Goal: Find specific page/section: Find specific page/section

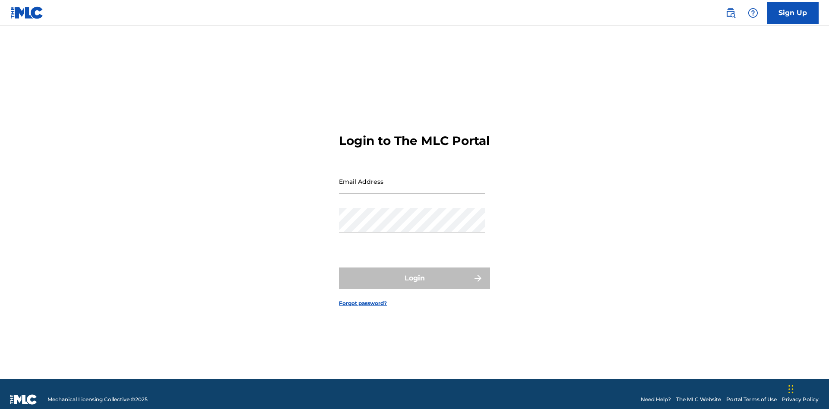
scroll to position [11, 0]
click at [412, 177] on input "Email Address" at bounding box center [412, 181] width 146 height 25
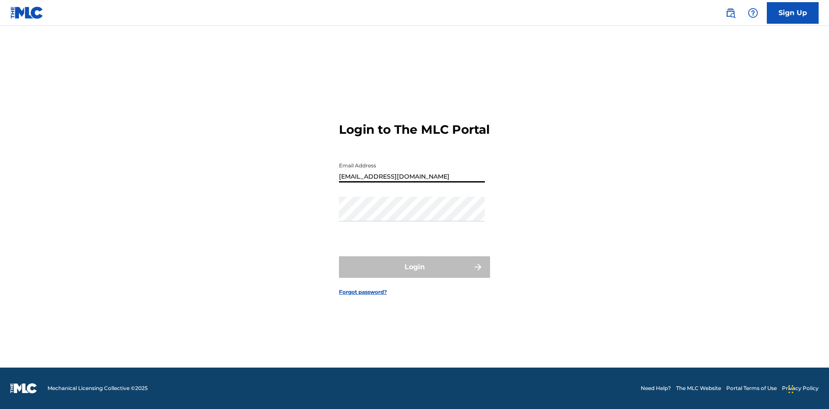
type input "[EMAIL_ADDRESS][DOMAIN_NAME]"
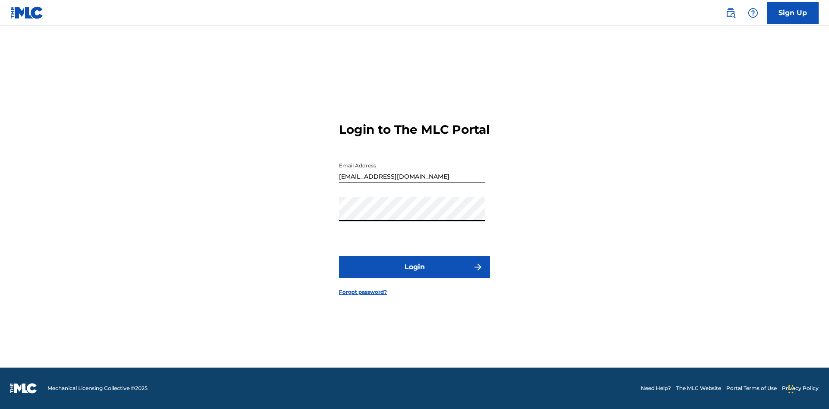
click at [415, 275] on button "Login" at bounding box center [414, 268] width 151 height 22
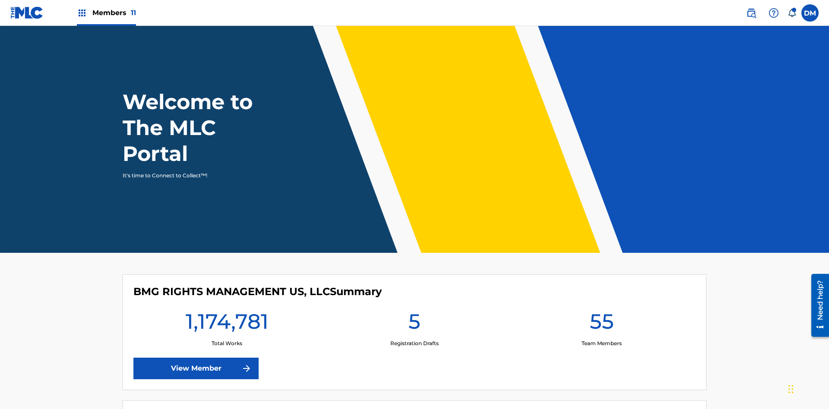
scroll to position [37, 0]
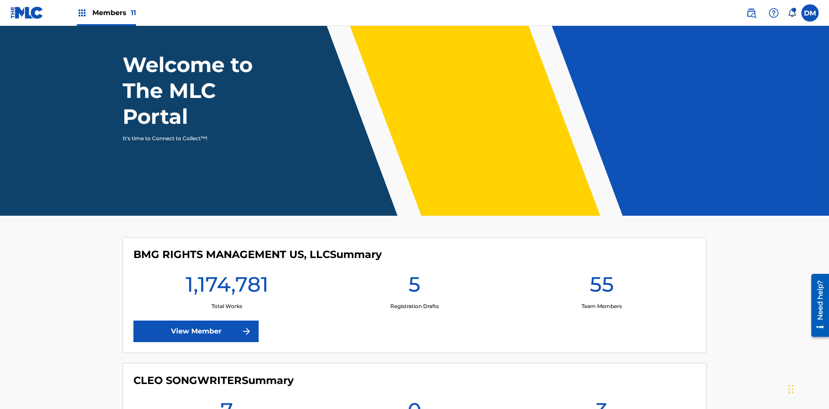
click at [106, 13] on span "Members 11" at bounding box center [114, 13] width 44 height 10
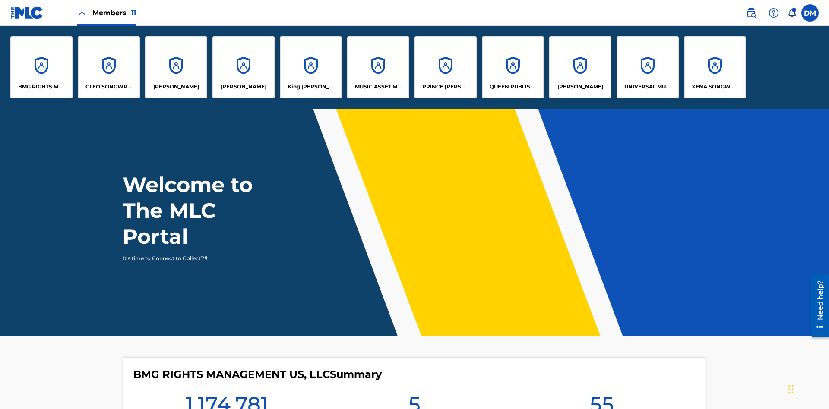
click at [378, 87] on p "MUSIC ASSET MANAGEMENT (MAM)" at bounding box center [378, 87] width 47 height 8
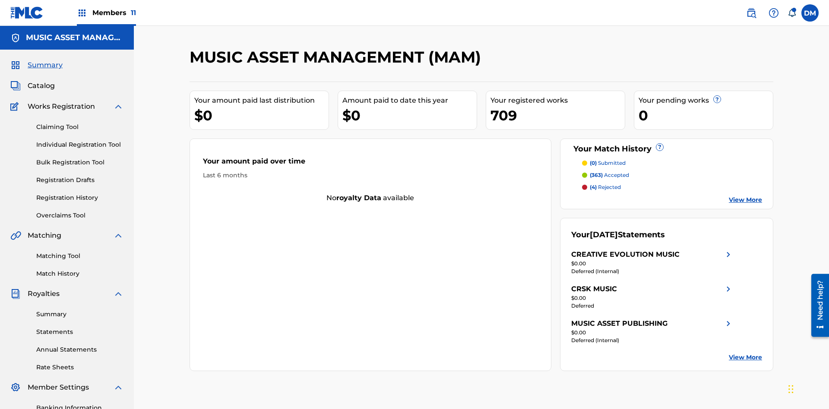
scroll to position [29, 0]
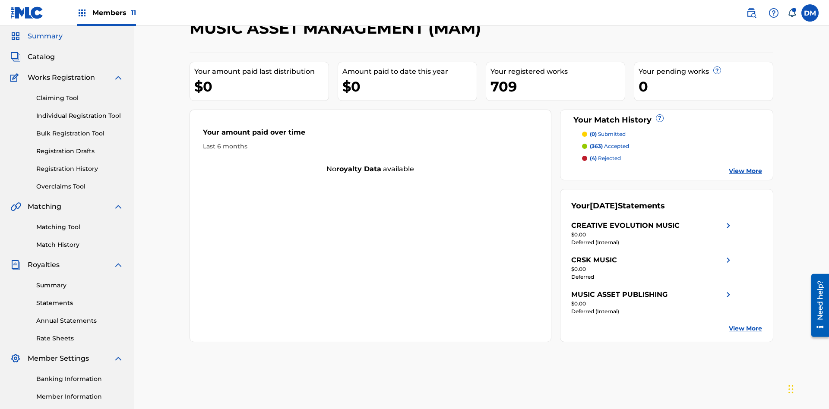
click at [41, 57] on span "Catalog" at bounding box center [41, 57] width 27 height 10
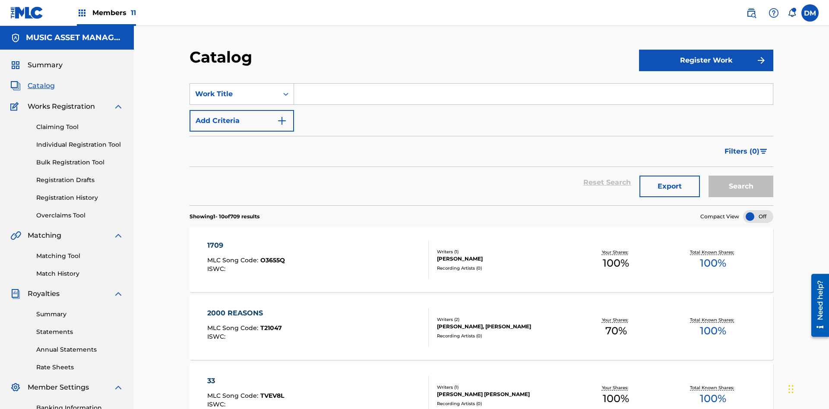
scroll to position [158, 0]
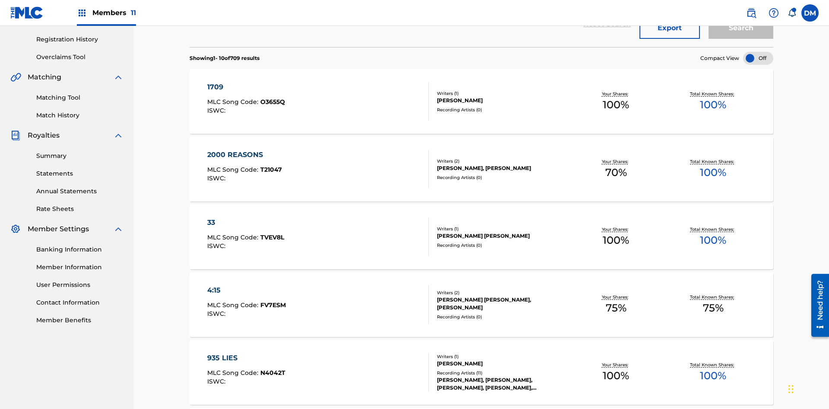
click at [758, 58] on div at bounding box center [758, 58] width 30 height 13
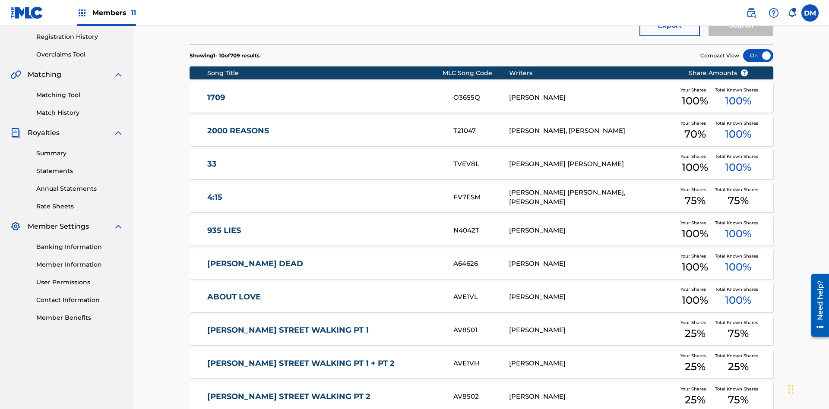
scroll to position [250, 0]
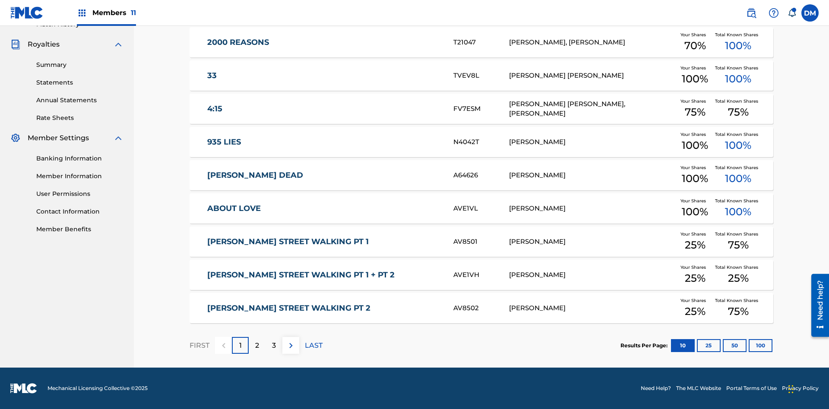
click at [671, 345] on button "10" at bounding box center [683, 345] width 24 height 13
click at [199, 345] on p "FIRST" at bounding box center [200, 346] width 20 height 10
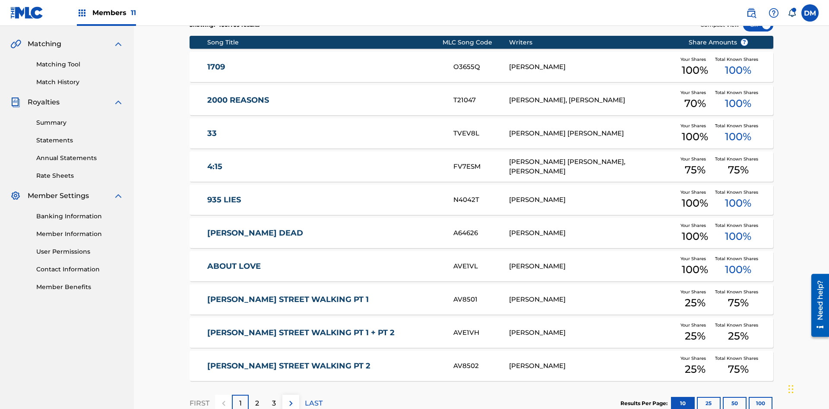
click at [291, 399] on img at bounding box center [291, 404] width 10 height 10
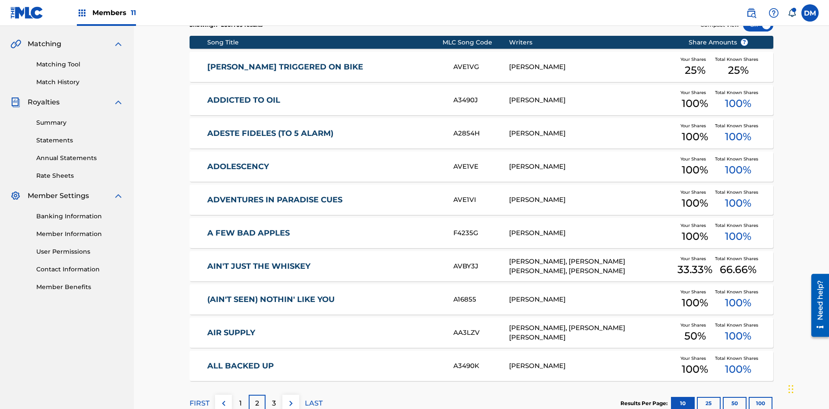
click at [291, 399] on img at bounding box center [291, 404] width 10 height 10
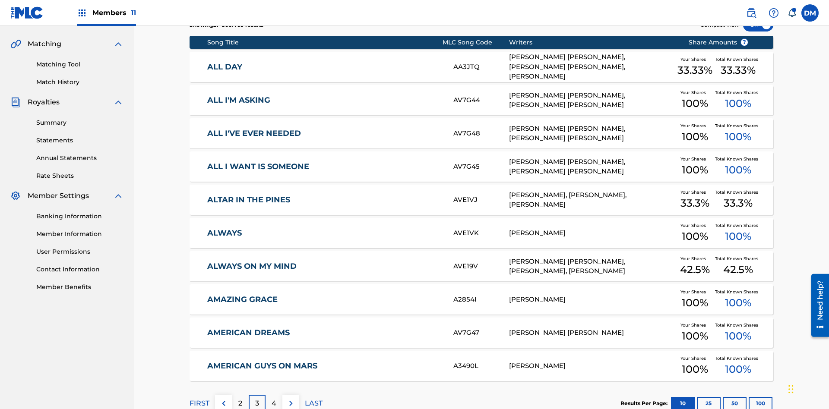
click at [291, 399] on img at bounding box center [291, 404] width 10 height 10
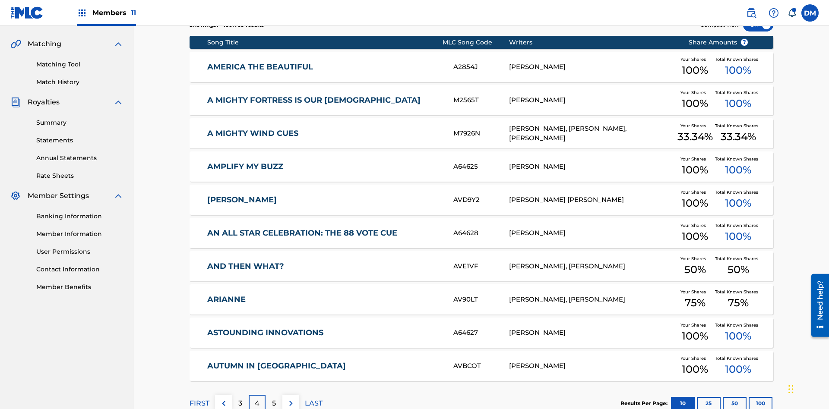
click at [291, 399] on img at bounding box center [291, 404] width 10 height 10
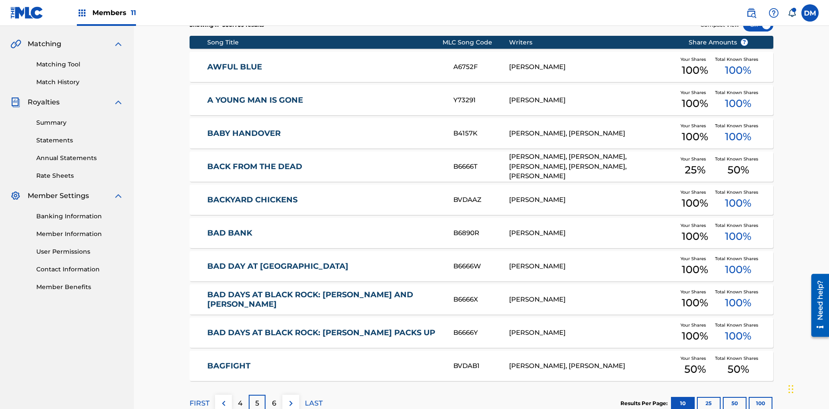
click at [291, 399] on img at bounding box center [291, 404] width 10 height 10
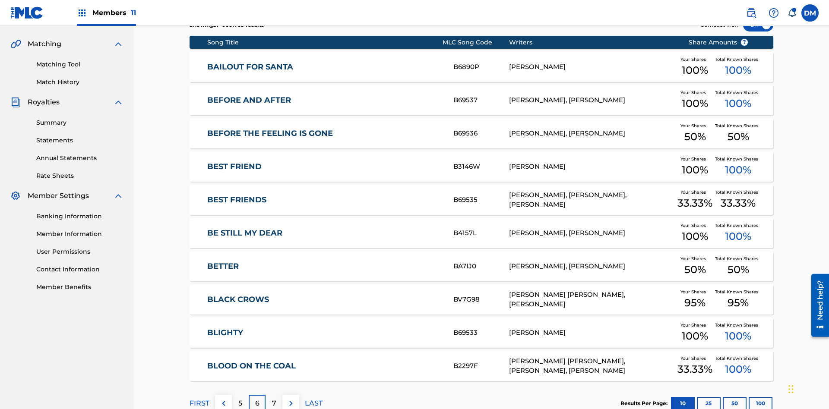
click at [291, 399] on img at bounding box center [291, 404] width 10 height 10
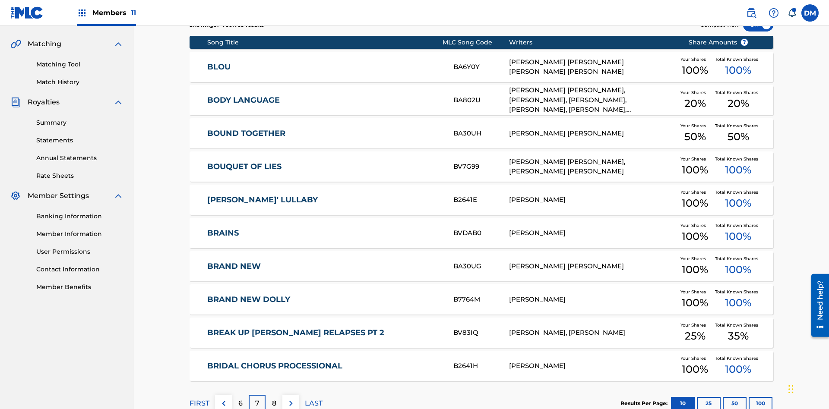
click at [291, 399] on img at bounding box center [291, 404] width 10 height 10
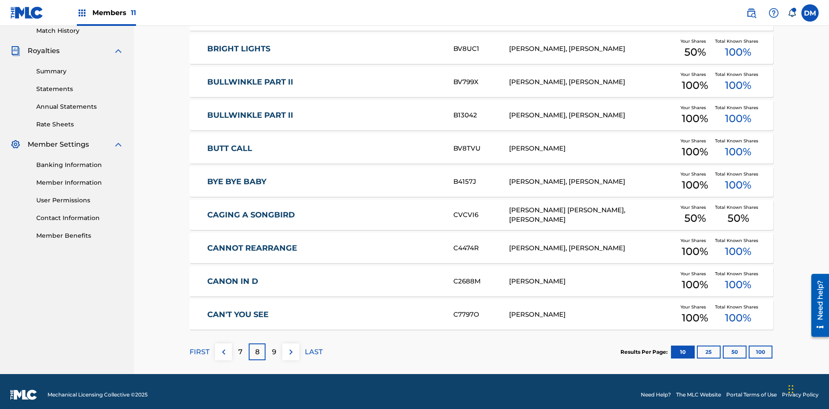
click at [291, 347] on img at bounding box center [291, 352] width 10 height 10
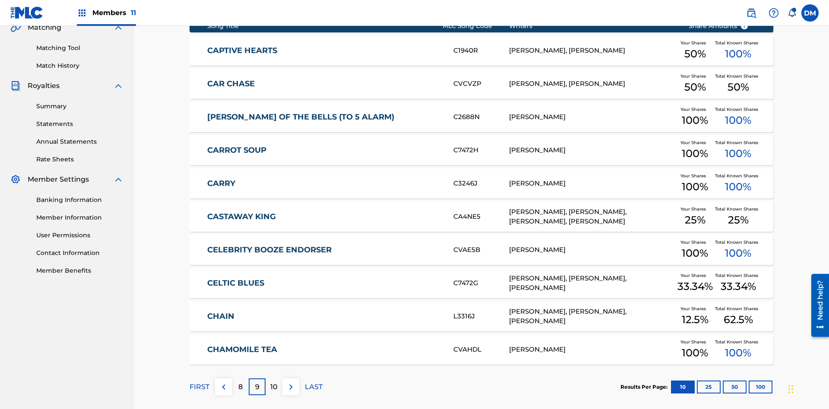
click at [291, 382] on img at bounding box center [291, 387] width 10 height 10
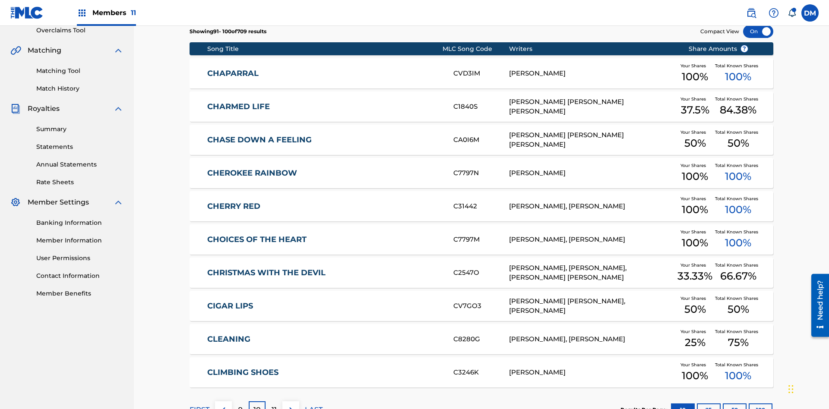
click at [291, 405] on img at bounding box center [291, 410] width 10 height 10
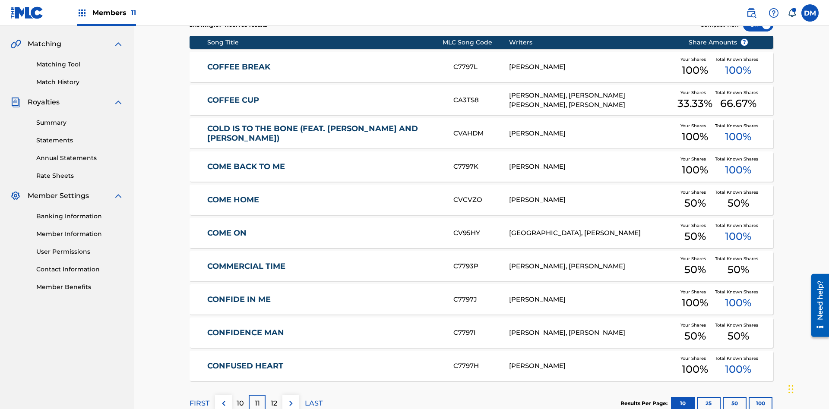
click at [291, 399] on img at bounding box center [291, 404] width 10 height 10
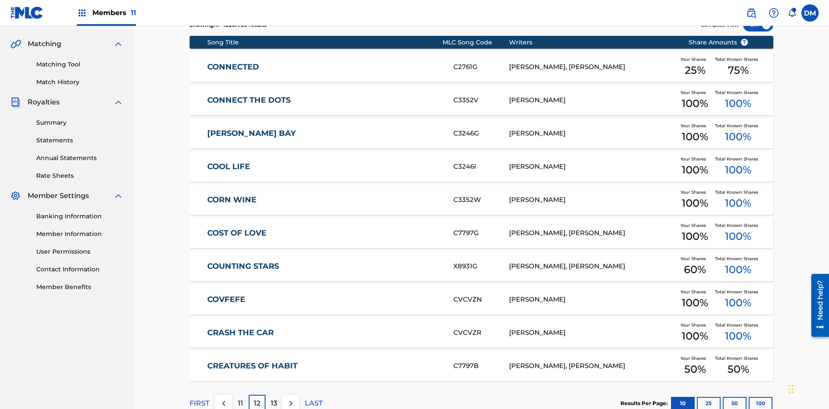
click at [291, 399] on img at bounding box center [291, 404] width 10 height 10
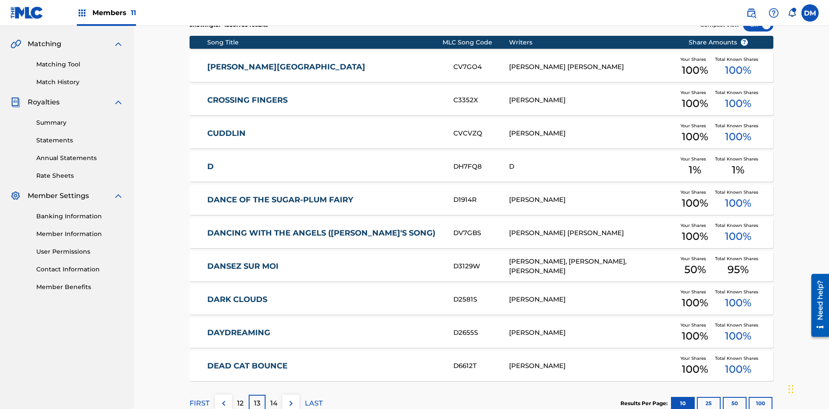
click at [291, 399] on img at bounding box center [291, 404] width 10 height 10
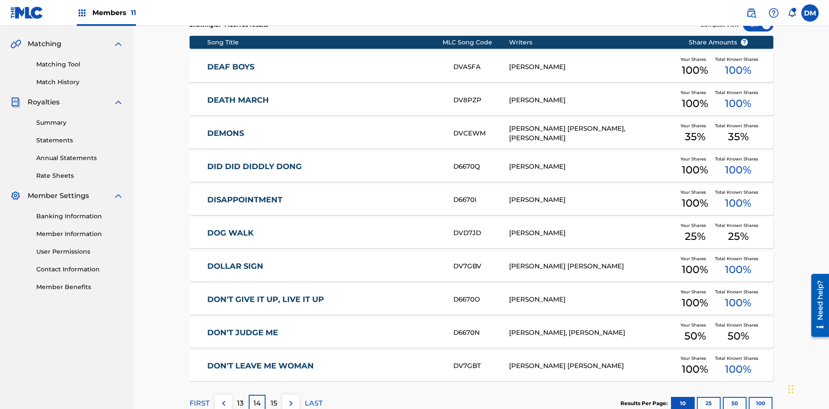
click at [291, 399] on img at bounding box center [291, 404] width 10 height 10
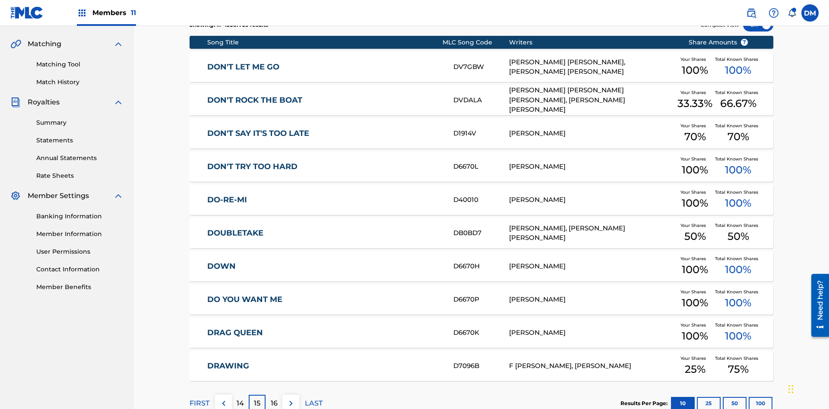
click at [291, 399] on img at bounding box center [291, 404] width 10 height 10
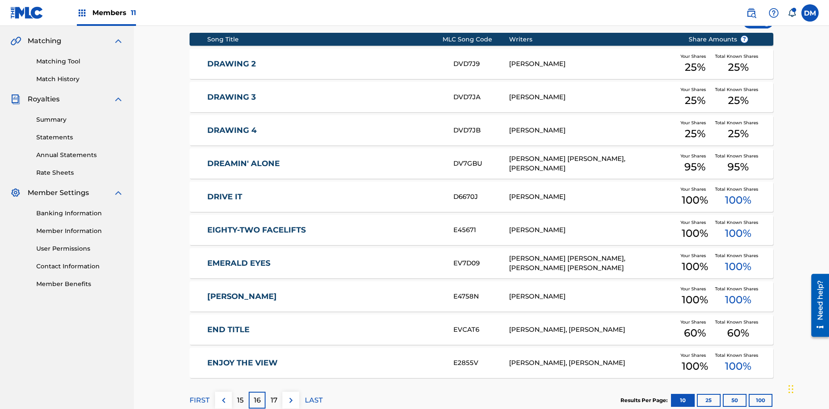
click at [291, 396] on img at bounding box center [291, 401] width 10 height 10
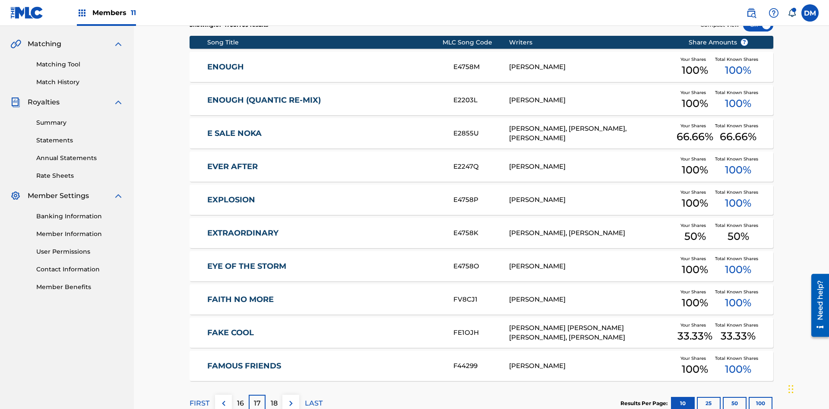
click at [291, 399] on img at bounding box center [291, 404] width 10 height 10
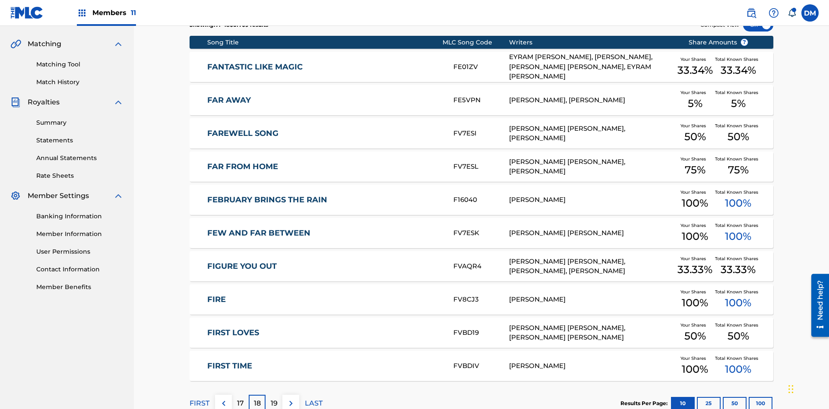
click at [291, 399] on img at bounding box center [291, 404] width 10 height 10
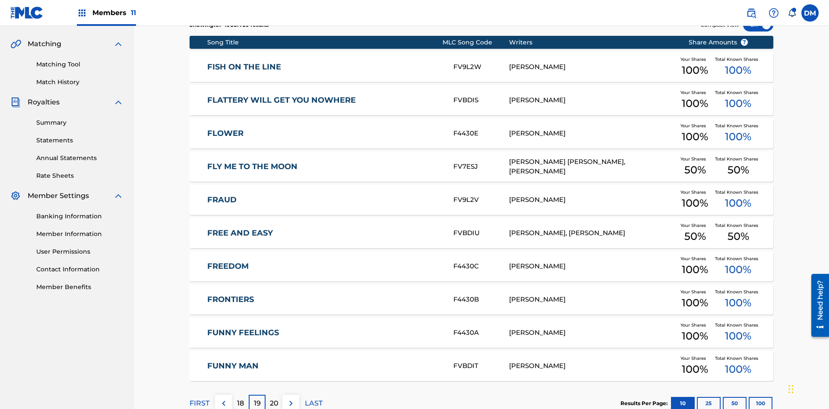
click at [291, 399] on img at bounding box center [291, 404] width 10 height 10
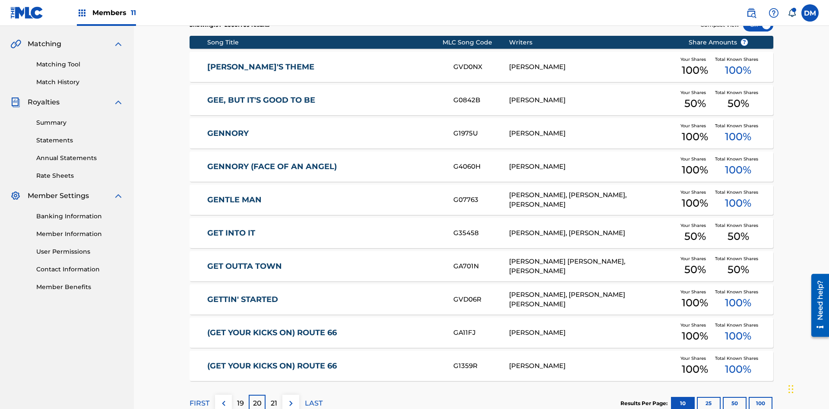
click at [291, 399] on img at bounding box center [291, 404] width 10 height 10
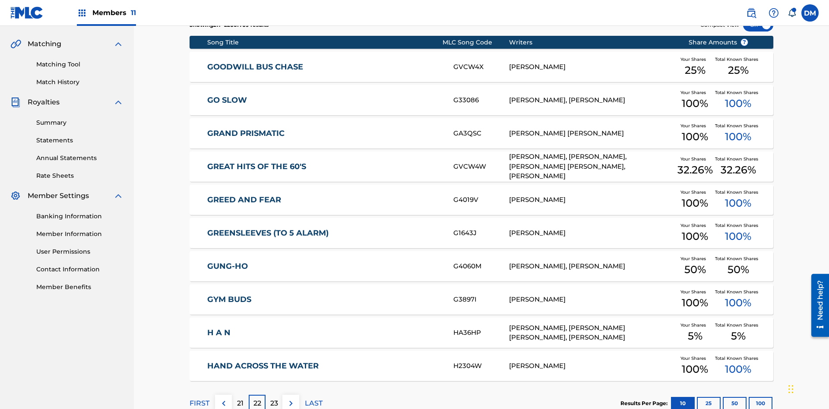
click at [291, 399] on img at bounding box center [291, 404] width 10 height 10
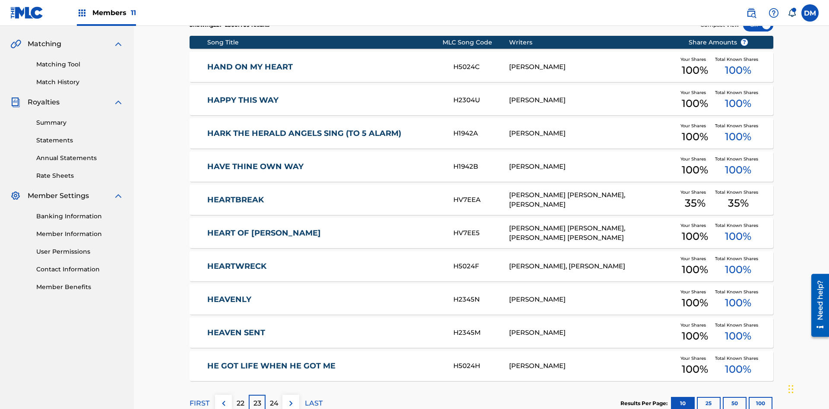
click at [291, 399] on img at bounding box center [291, 404] width 10 height 10
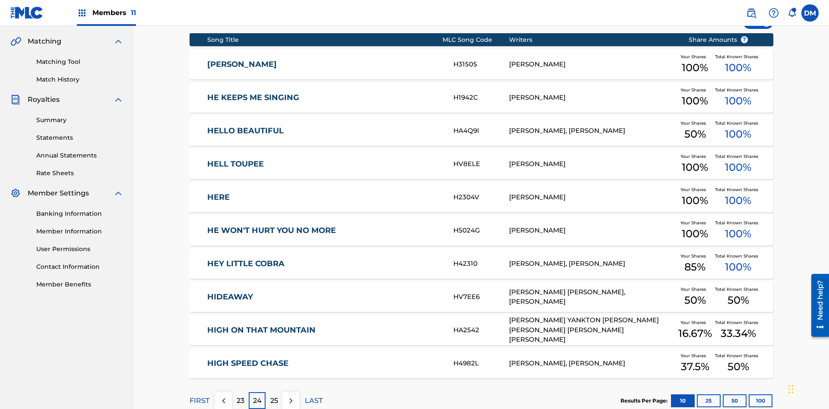
click at [291, 396] on img at bounding box center [291, 401] width 10 height 10
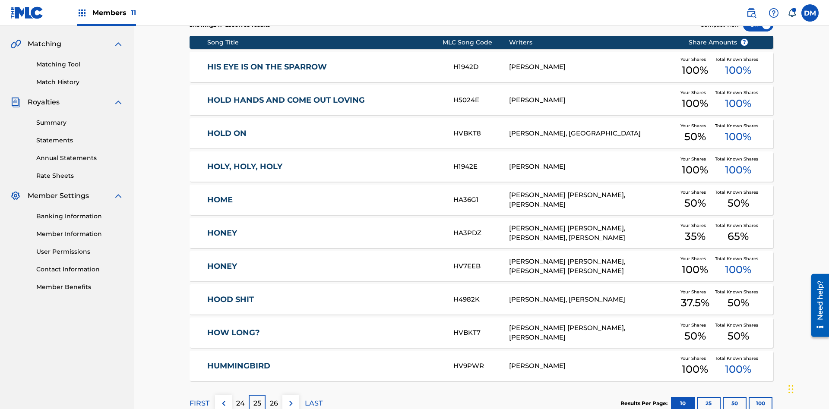
scroll to position [161, 0]
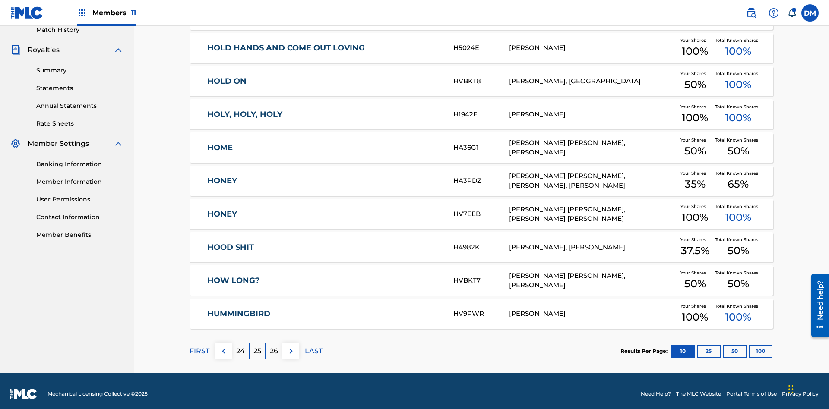
click at [291, 346] on img at bounding box center [291, 351] width 10 height 10
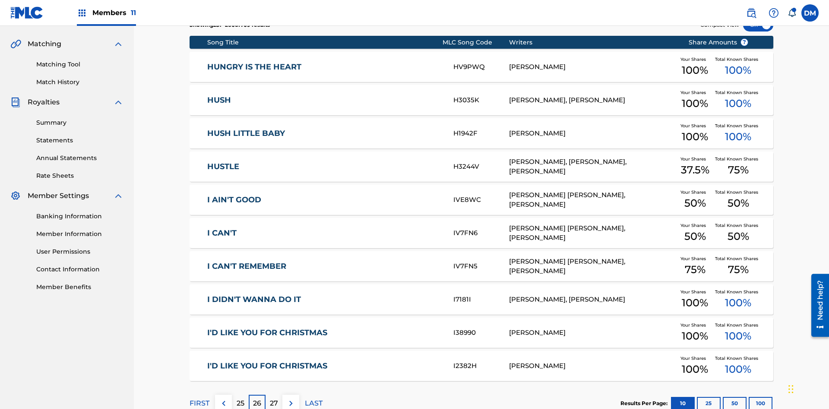
click at [291, 399] on img at bounding box center [291, 404] width 10 height 10
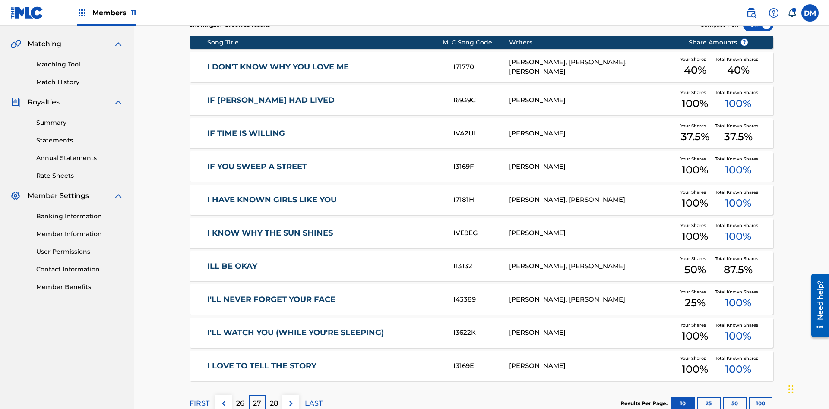
click at [291, 399] on img at bounding box center [291, 404] width 10 height 10
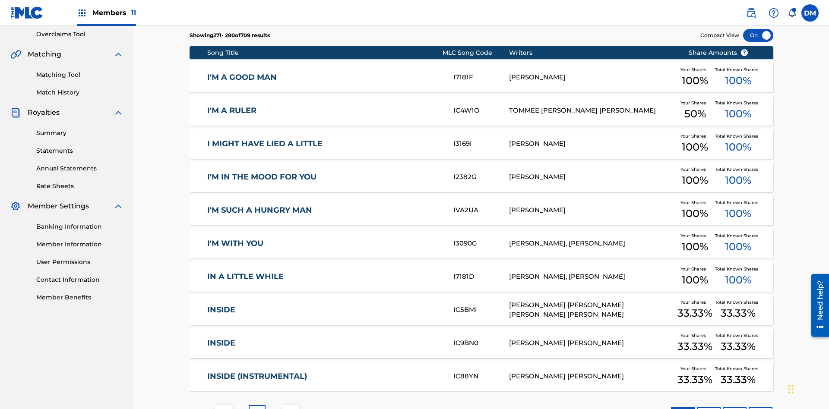
click at [291, 409] on img at bounding box center [291, 414] width 10 height 10
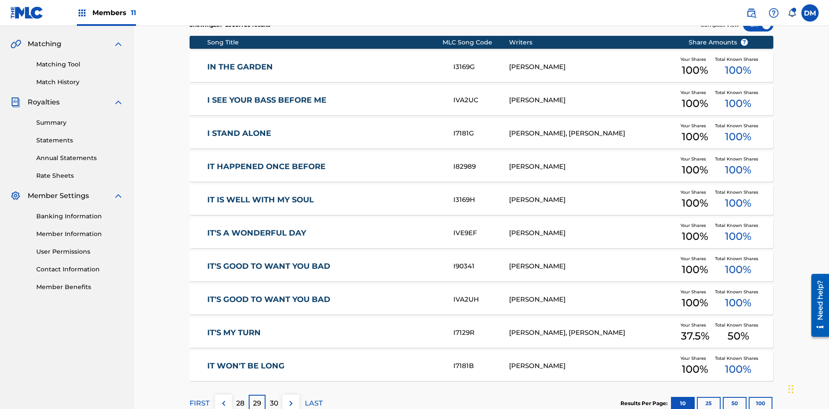
click at [291, 399] on img at bounding box center [291, 404] width 10 height 10
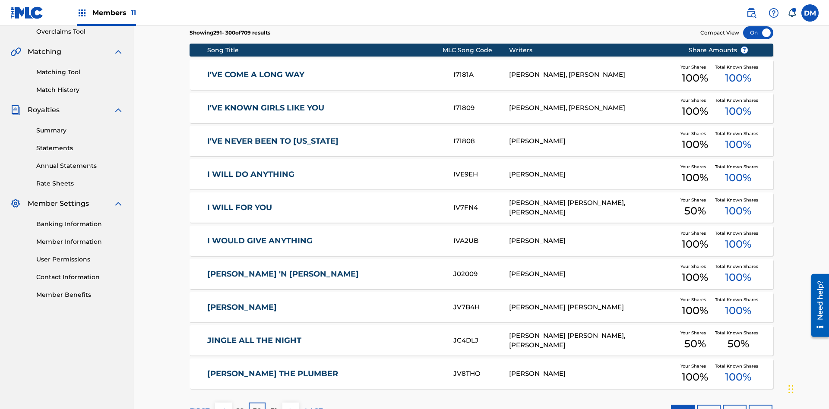
click at [291, 406] on img at bounding box center [291, 411] width 10 height 10
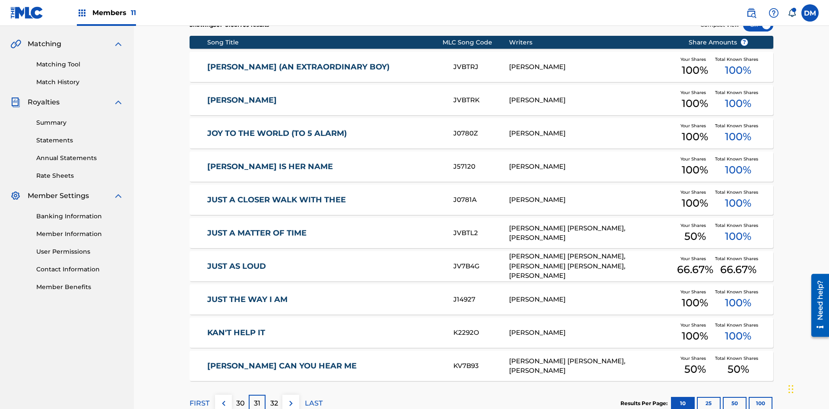
click at [291, 399] on img at bounding box center [291, 404] width 10 height 10
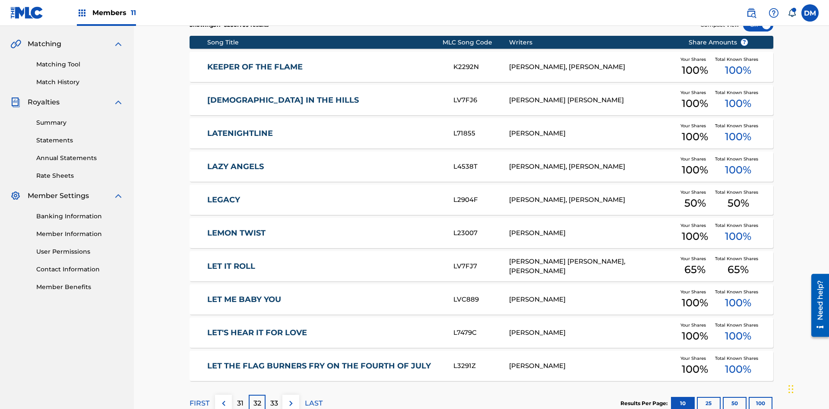
click at [291, 399] on img at bounding box center [291, 404] width 10 height 10
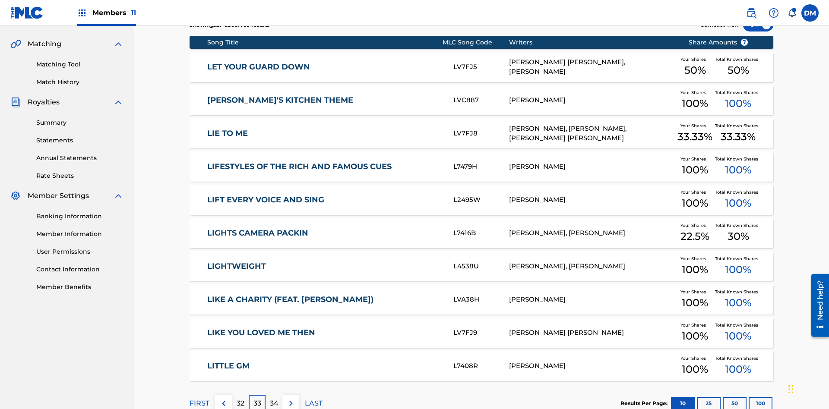
click at [291, 399] on img at bounding box center [291, 404] width 10 height 10
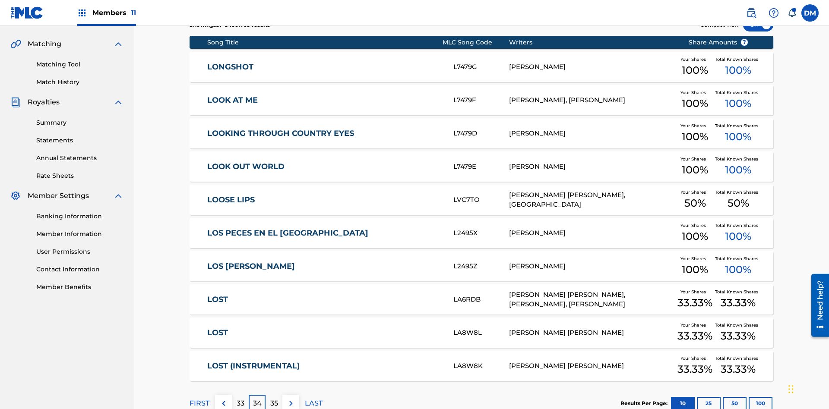
click at [291, 399] on img at bounding box center [291, 404] width 10 height 10
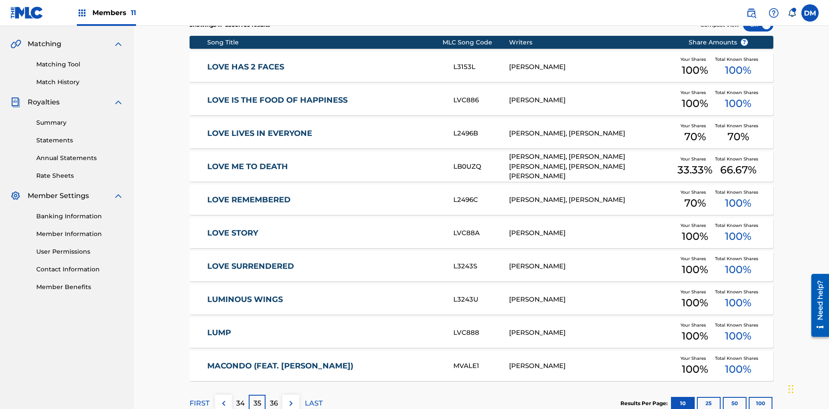
click at [291, 399] on img at bounding box center [291, 404] width 10 height 10
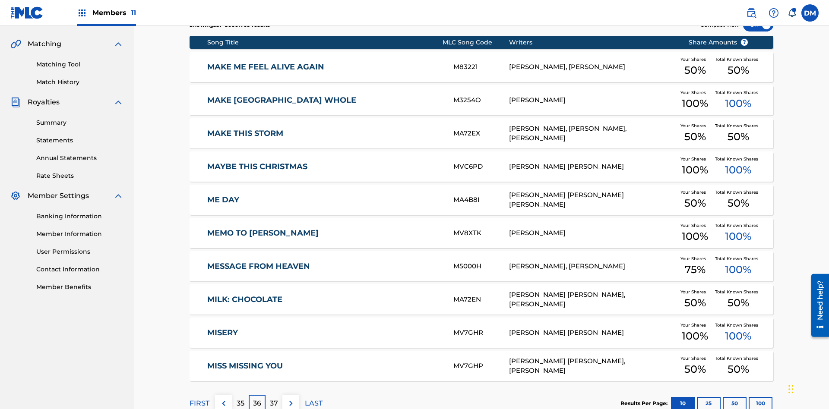
click at [291, 399] on img at bounding box center [291, 404] width 10 height 10
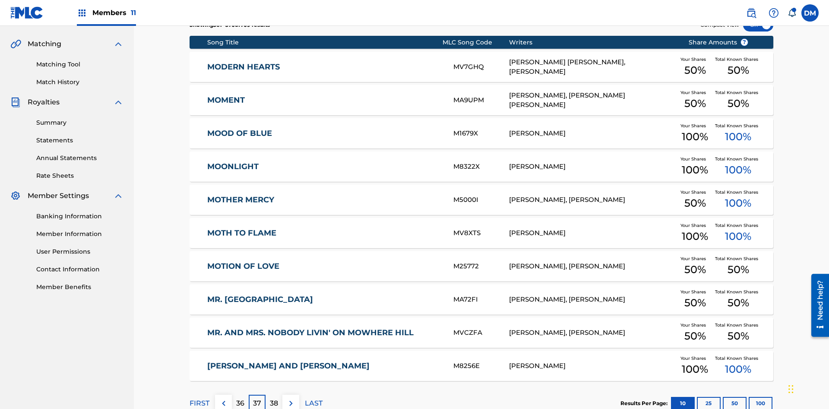
click at [291, 399] on img at bounding box center [291, 404] width 10 height 10
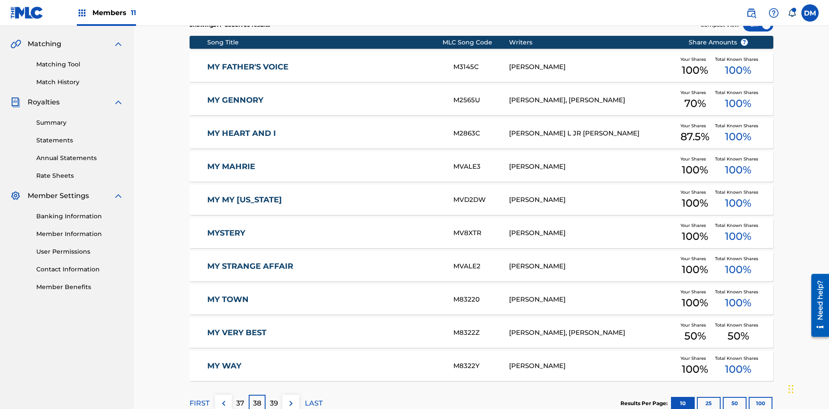
click at [291, 399] on img at bounding box center [291, 404] width 10 height 10
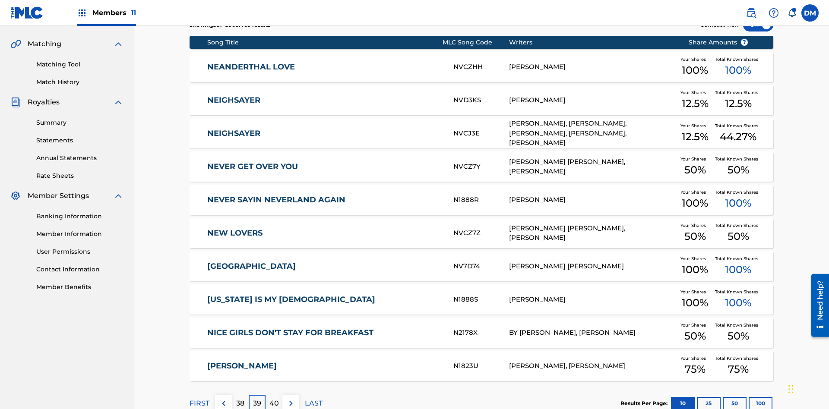
click at [291, 399] on img at bounding box center [291, 404] width 10 height 10
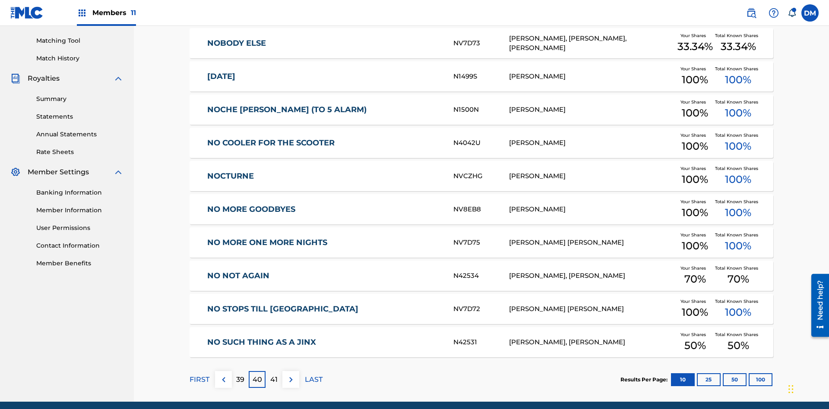
click at [291, 375] on img at bounding box center [291, 380] width 10 height 10
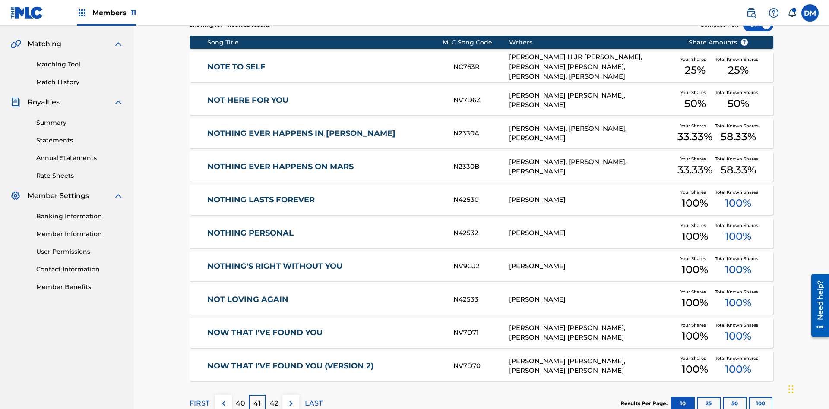
click at [291, 399] on img at bounding box center [291, 404] width 10 height 10
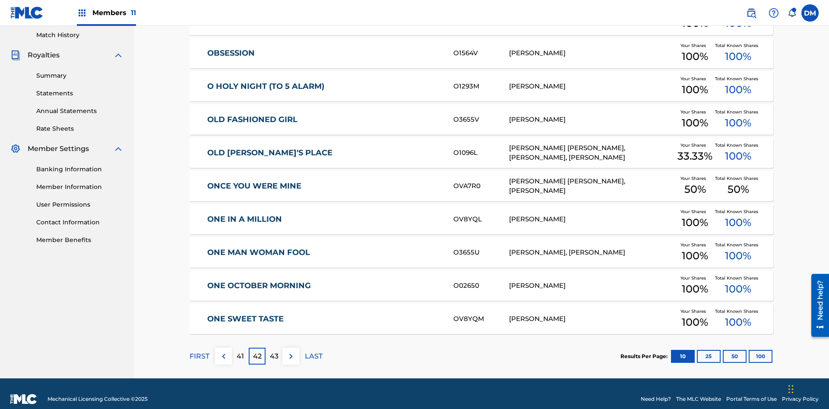
click at [291, 352] on img at bounding box center [291, 357] width 10 height 10
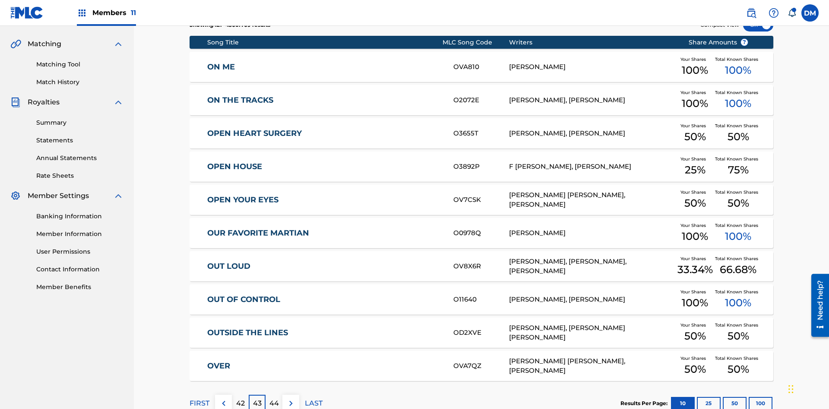
click at [291, 399] on img at bounding box center [291, 404] width 10 height 10
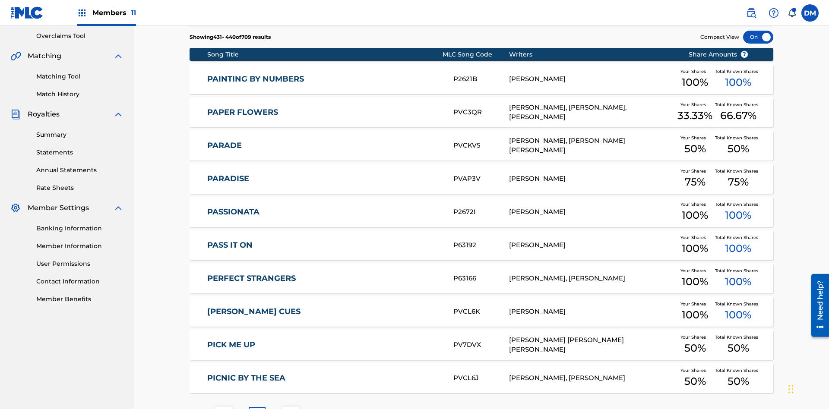
click at [291, 409] on img at bounding box center [291, 416] width 10 height 10
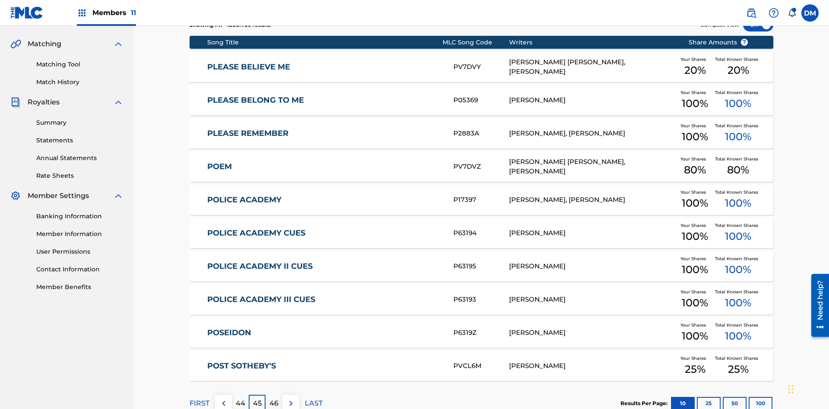
click at [291, 399] on img at bounding box center [291, 404] width 10 height 10
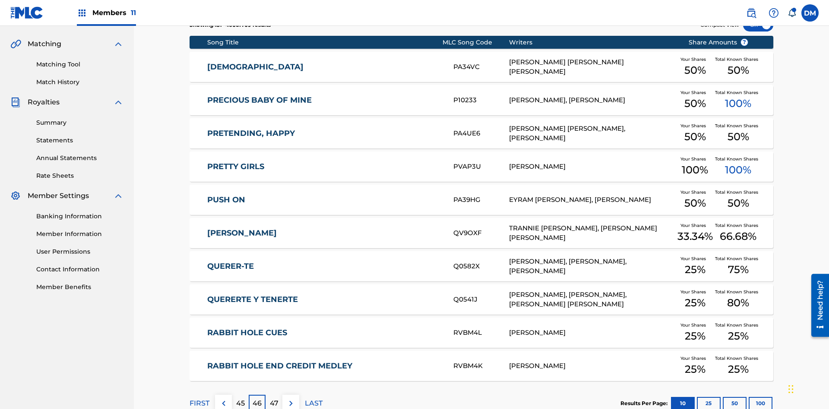
click at [291, 399] on img at bounding box center [291, 404] width 10 height 10
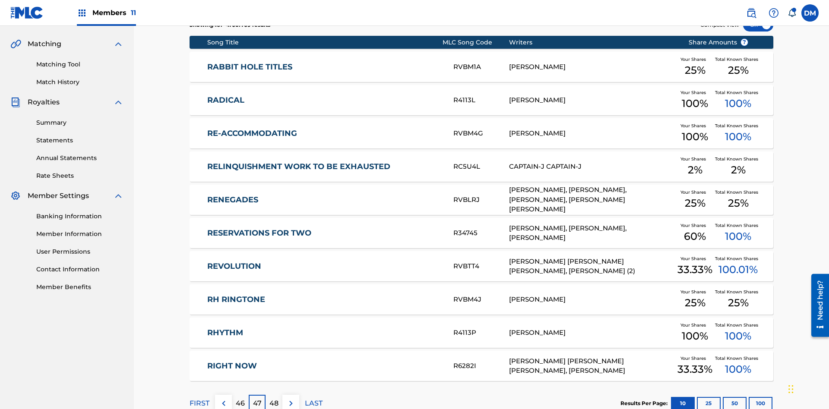
click at [291, 399] on img at bounding box center [291, 404] width 10 height 10
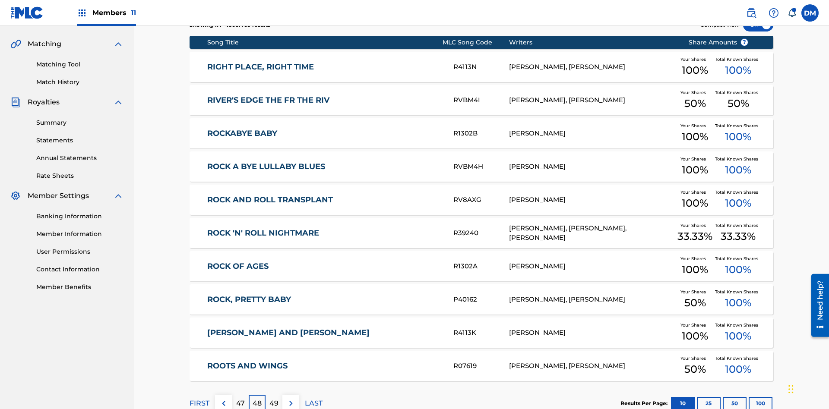
click at [291, 399] on img at bounding box center [291, 404] width 10 height 10
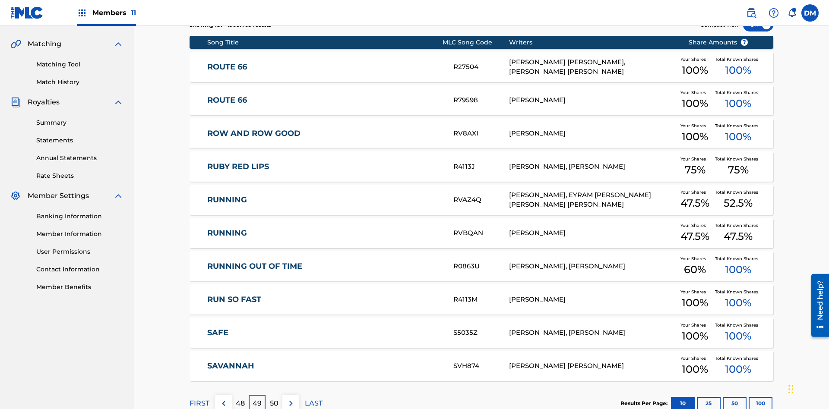
click at [291, 399] on img at bounding box center [291, 404] width 10 height 10
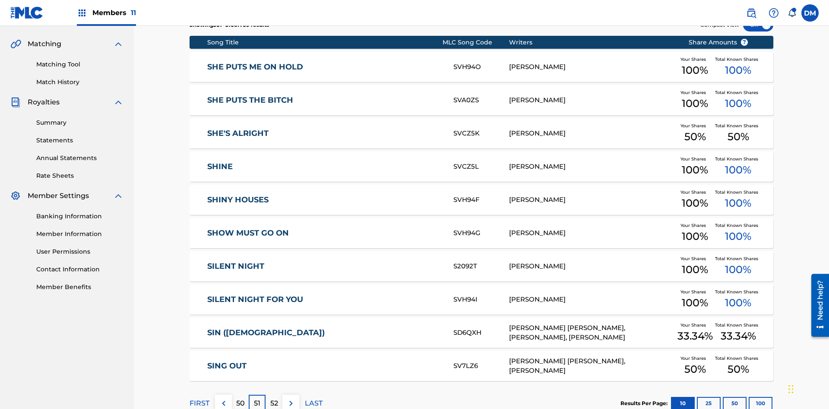
click at [291, 399] on img at bounding box center [291, 404] width 10 height 10
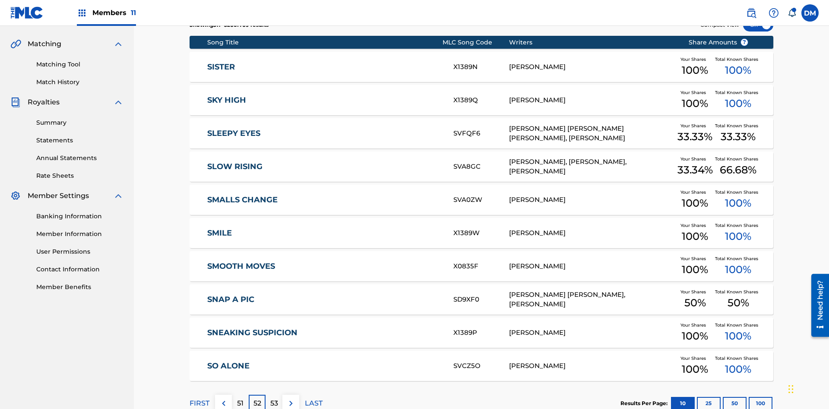
click at [291, 399] on img at bounding box center [291, 404] width 10 height 10
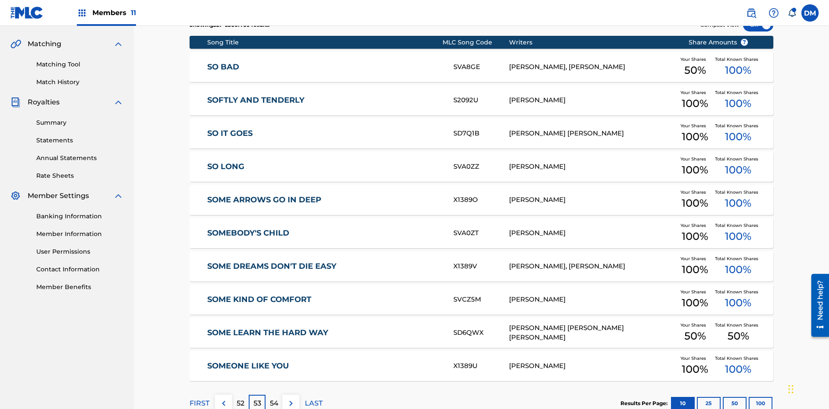
click at [291, 399] on img at bounding box center [291, 404] width 10 height 10
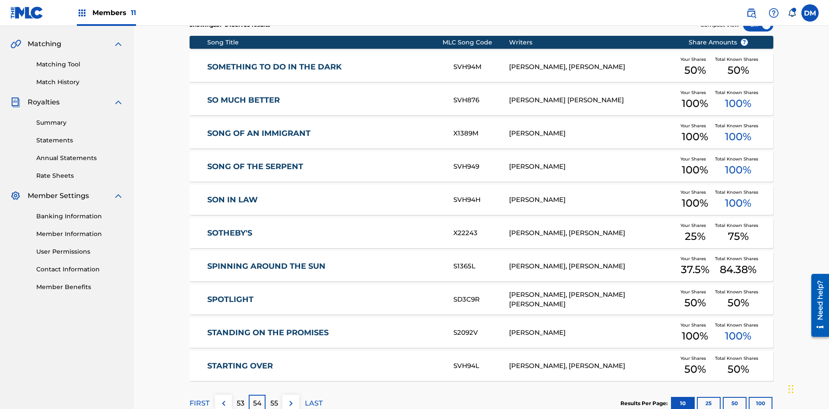
click at [291, 399] on img at bounding box center [291, 404] width 10 height 10
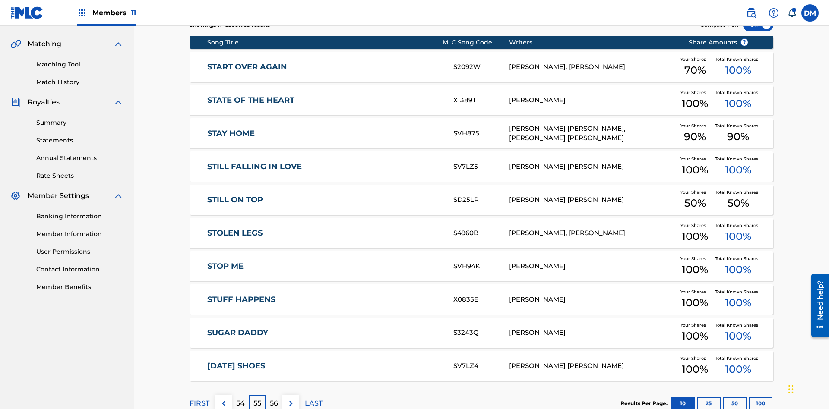
click at [291, 399] on img at bounding box center [291, 404] width 10 height 10
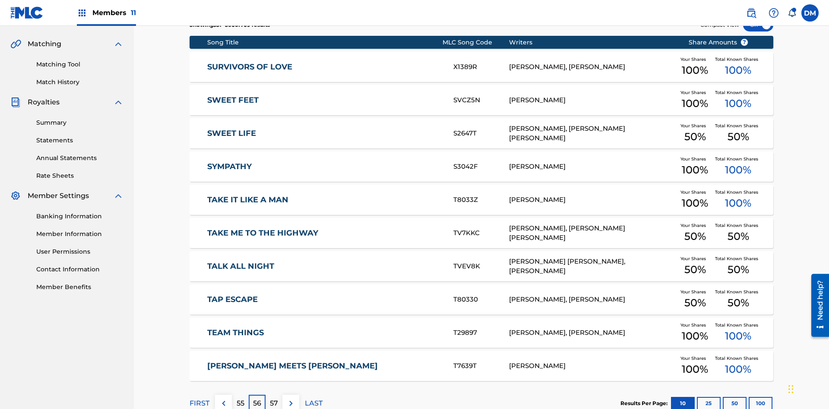
click at [291, 399] on img at bounding box center [291, 404] width 10 height 10
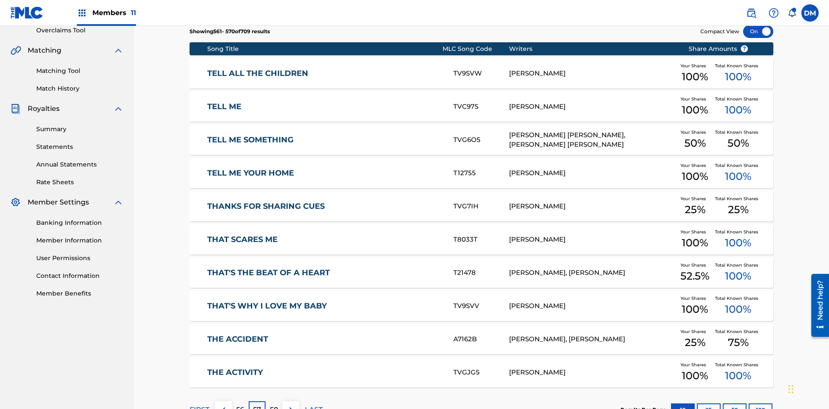
click at [291, 405] on img at bounding box center [291, 410] width 10 height 10
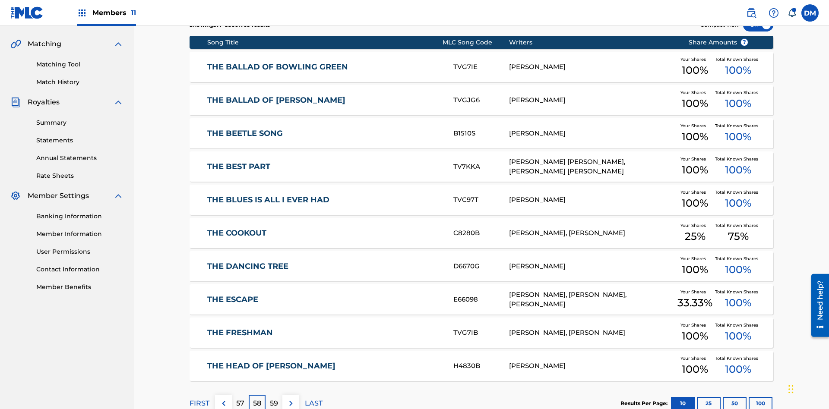
click at [291, 399] on img at bounding box center [291, 404] width 10 height 10
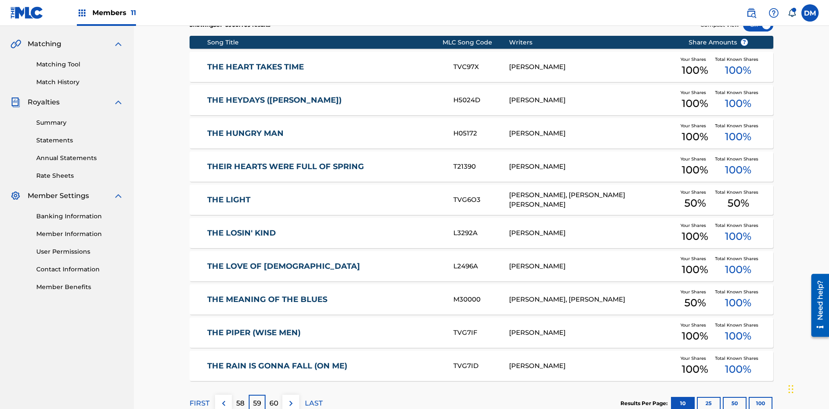
click at [291, 399] on img at bounding box center [291, 404] width 10 height 10
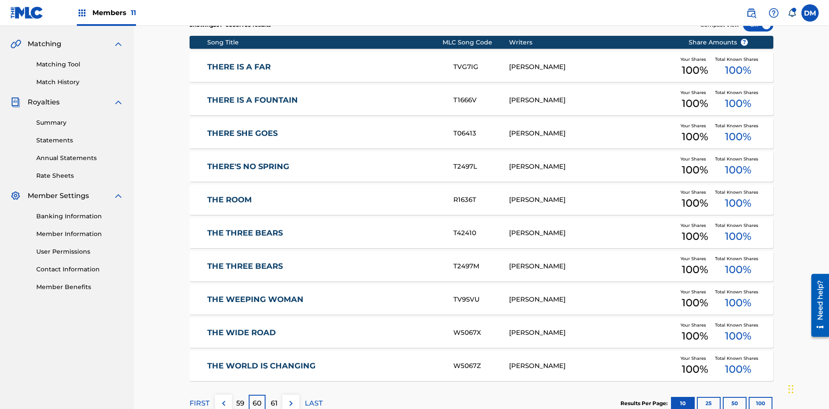
click at [291, 399] on img at bounding box center [291, 404] width 10 height 10
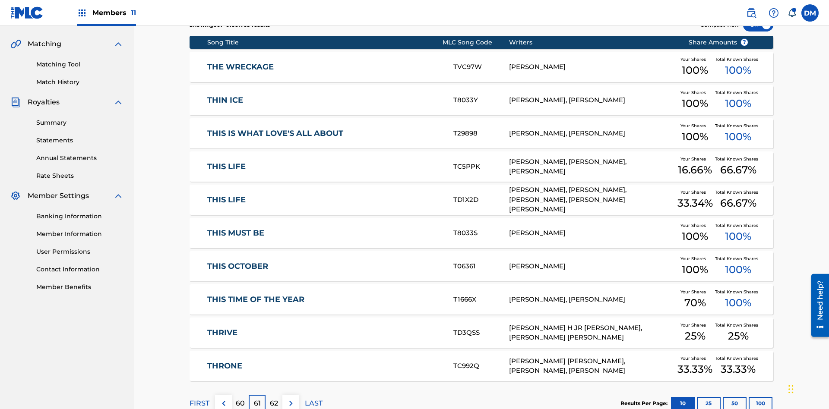
click at [291, 399] on img at bounding box center [291, 404] width 10 height 10
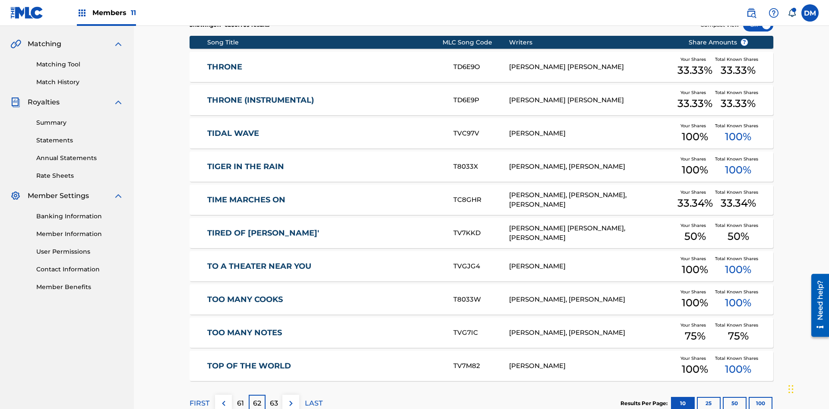
click at [291, 399] on img at bounding box center [291, 404] width 10 height 10
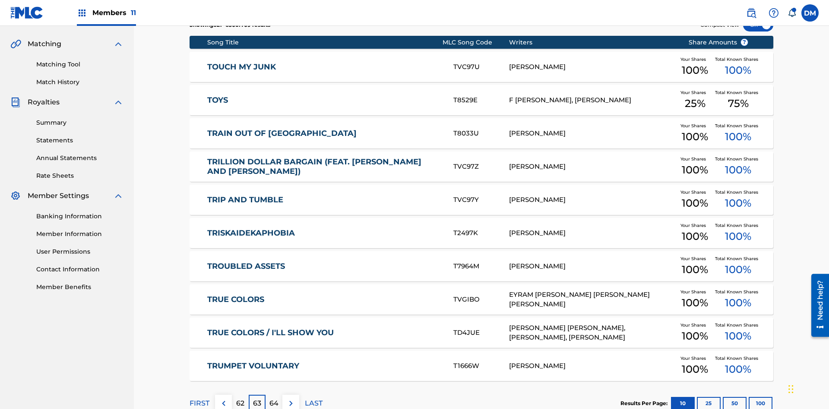
click at [291, 399] on img at bounding box center [291, 404] width 10 height 10
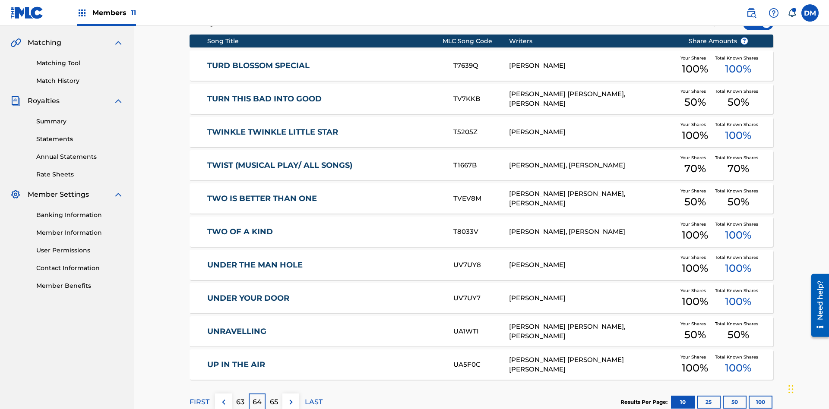
click at [291, 397] on img at bounding box center [291, 402] width 10 height 10
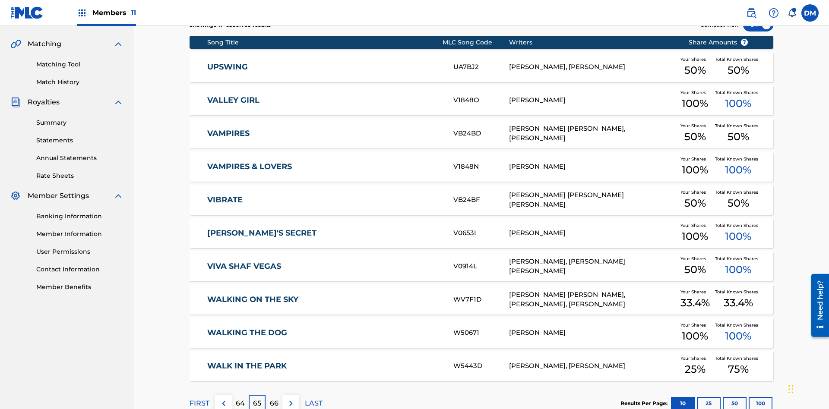
click at [291, 399] on img at bounding box center [291, 404] width 10 height 10
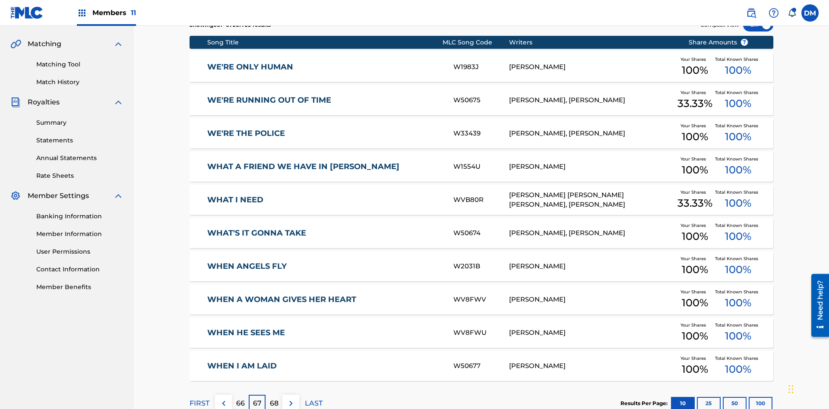
click at [291, 399] on img at bounding box center [291, 404] width 10 height 10
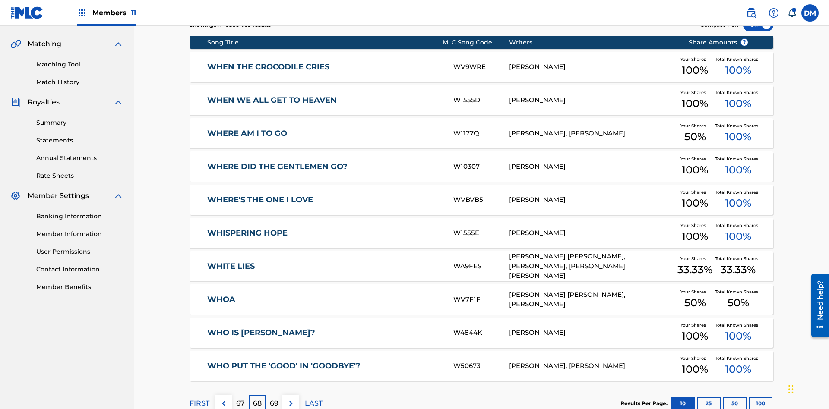
click at [291, 399] on img at bounding box center [291, 404] width 10 height 10
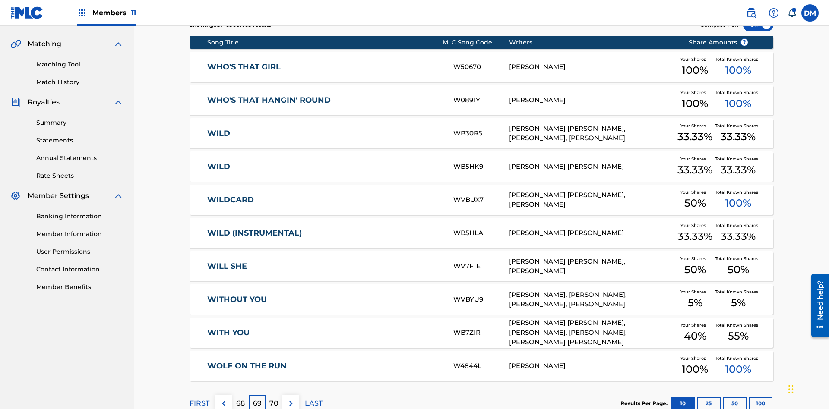
click at [291, 399] on img at bounding box center [291, 404] width 10 height 10
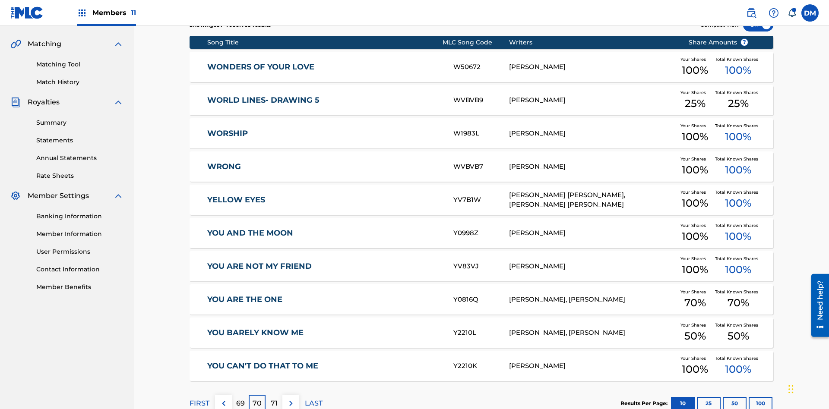
click at [291, 399] on img at bounding box center [291, 404] width 10 height 10
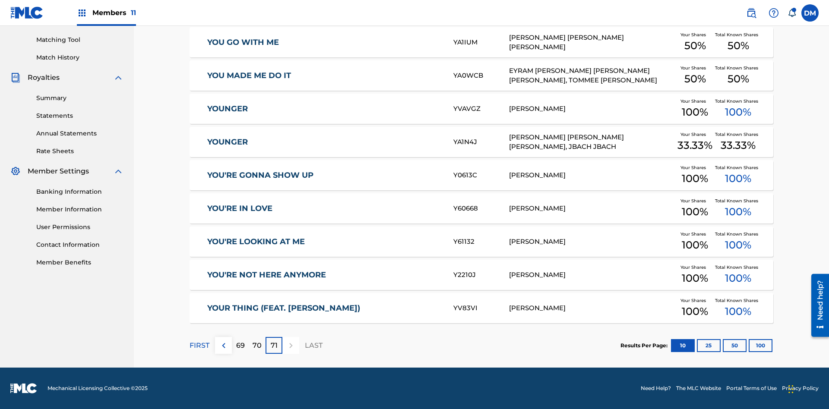
click at [697, 345] on button "25" at bounding box center [709, 345] width 24 height 13
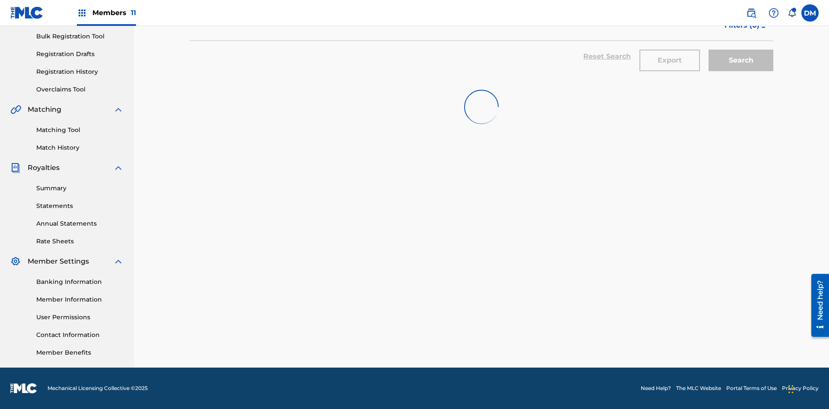
scroll to position [126, 0]
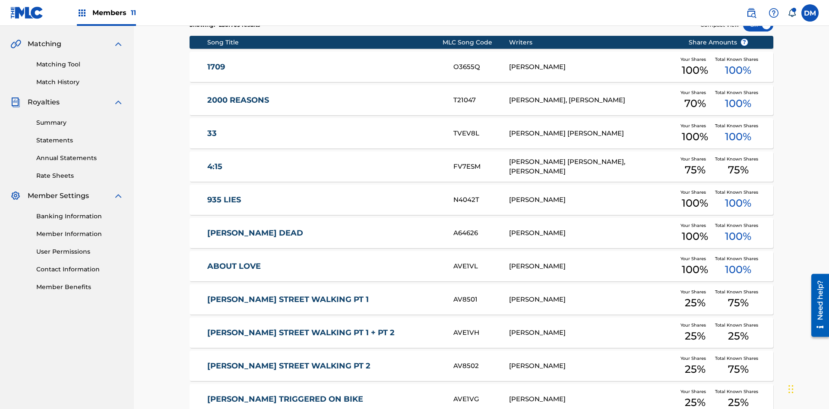
scroll to position [161, 0]
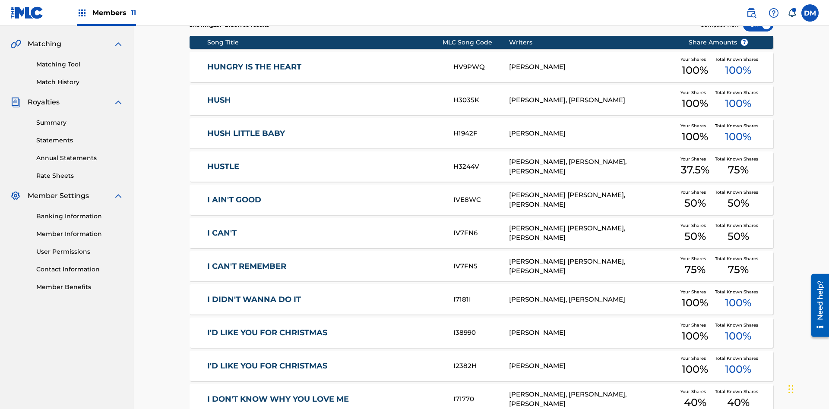
scroll to position [161, 0]
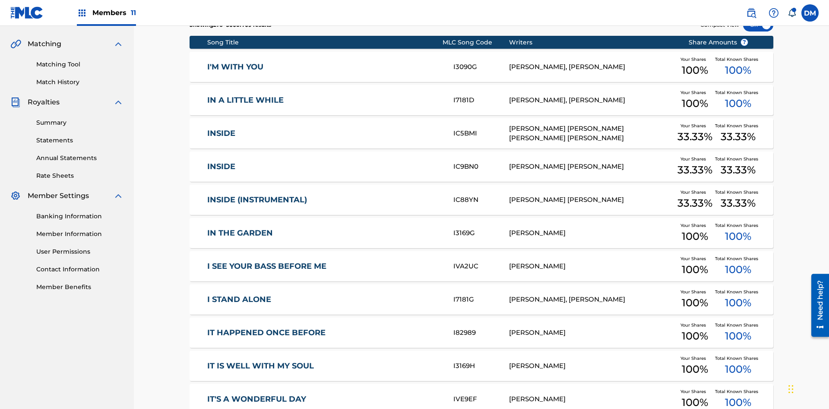
scroll to position [126, 0]
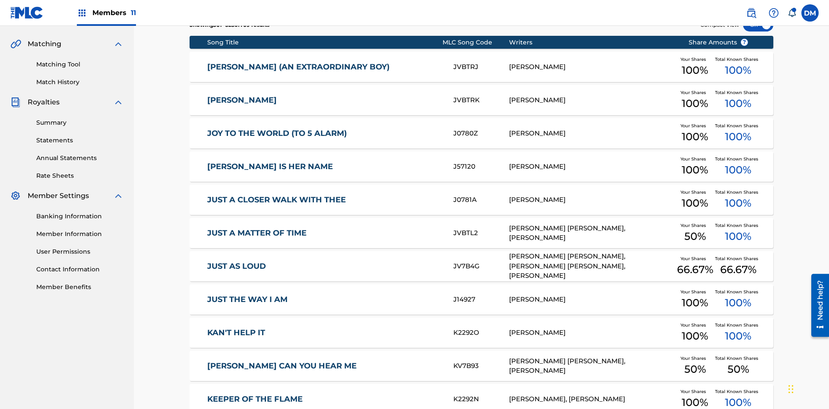
scroll to position [161, 0]
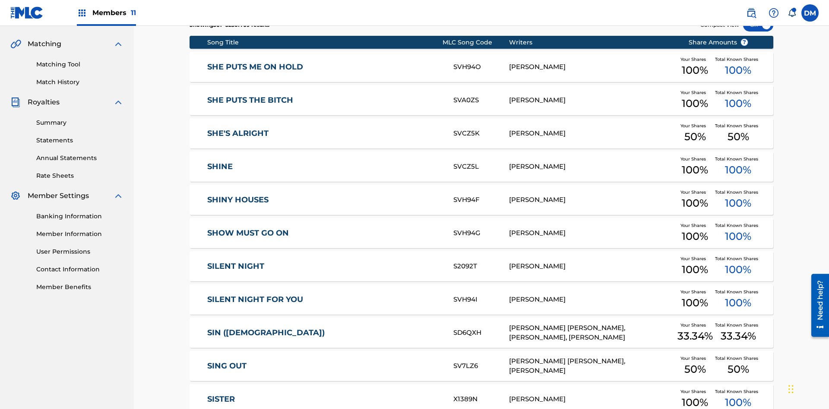
scroll to position [161, 0]
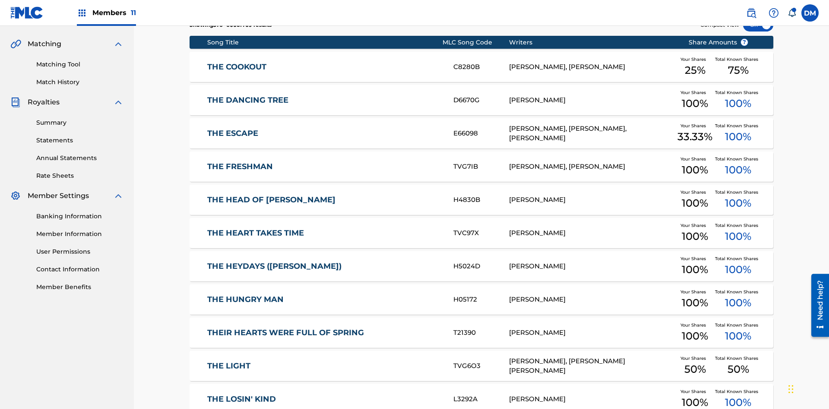
scroll to position [161, 0]
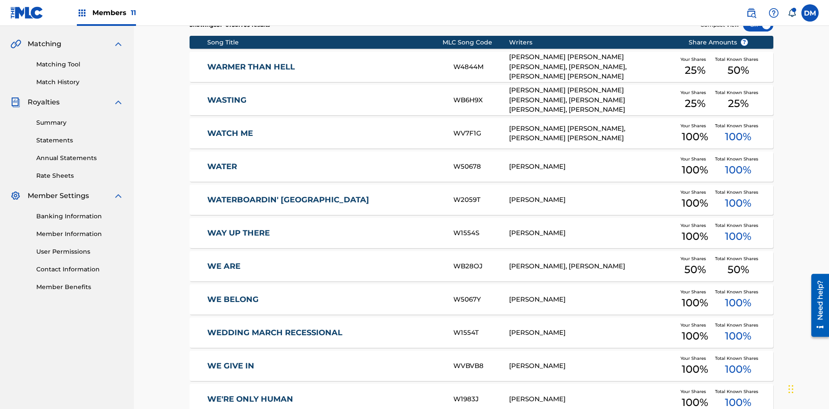
scroll to position [161, 0]
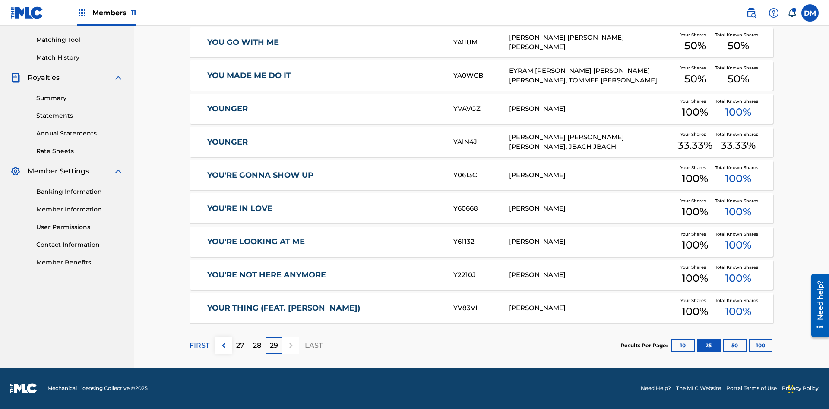
click at [723, 345] on button "50" at bounding box center [735, 345] width 24 height 13
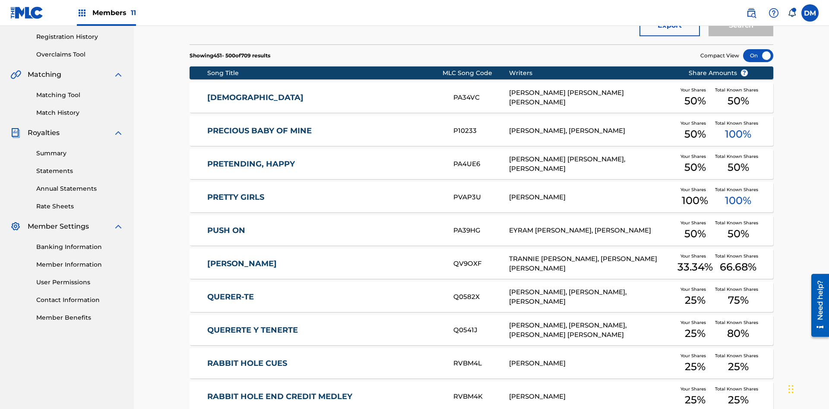
scroll to position [126, 0]
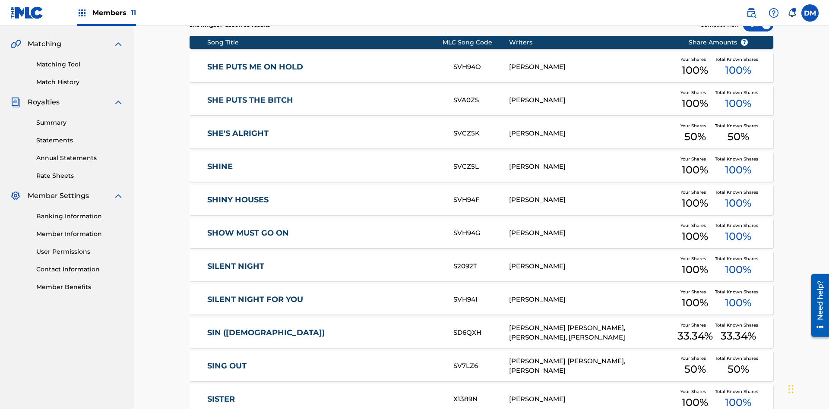
scroll to position [161, 0]
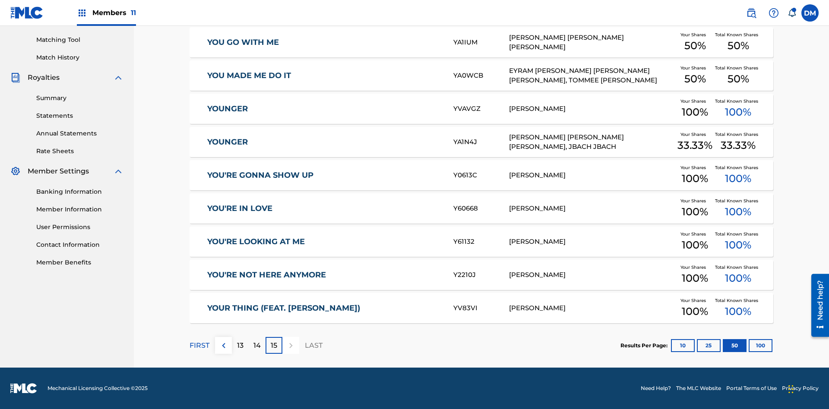
click at [749, 345] on button "100" at bounding box center [761, 345] width 24 height 13
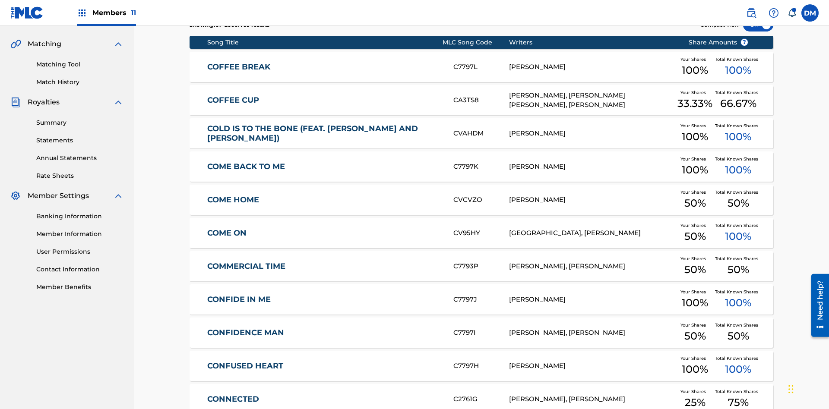
scroll to position [161, 0]
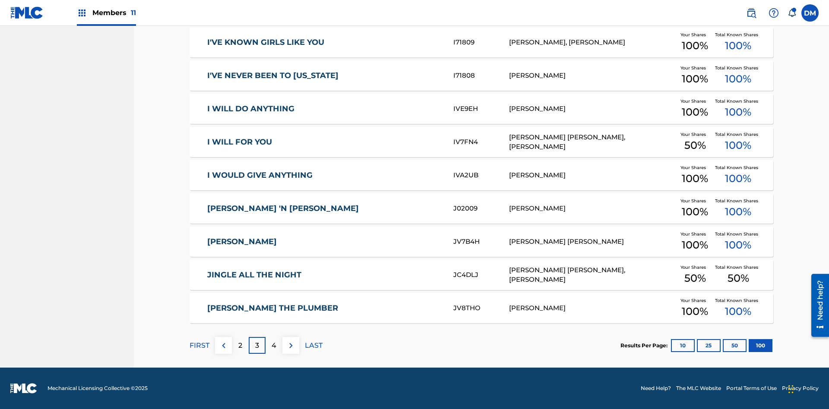
click at [291, 345] on img at bounding box center [291, 346] width 10 height 10
